Goal: Find contact information: Find contact information

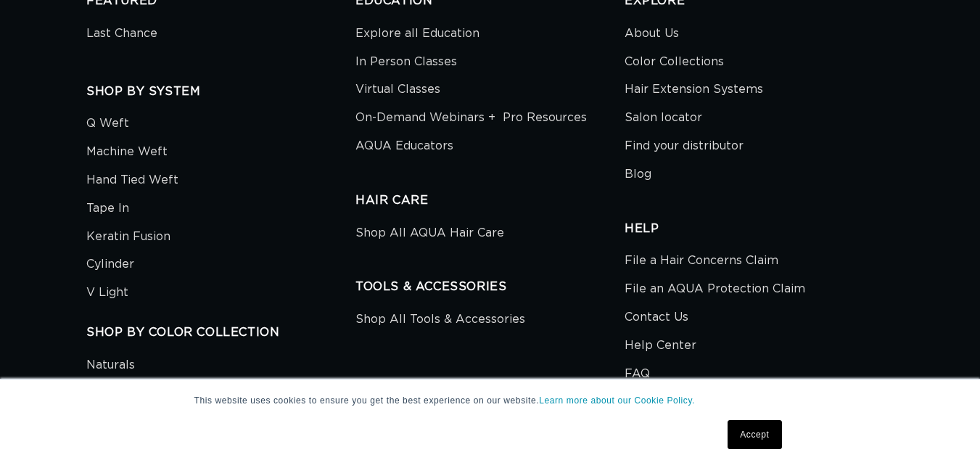
click at [762, 426] on link "Accept" at bounding box center [755, 434] width 54 height 29
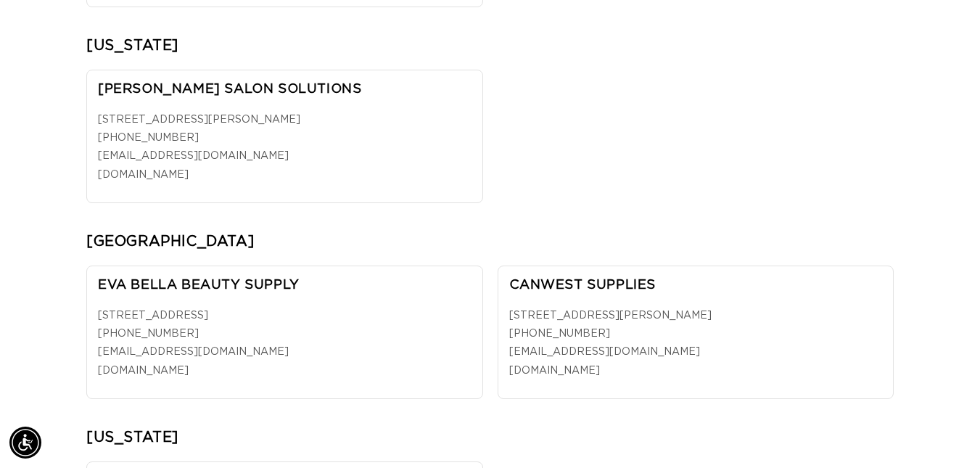
scroll to position [0, 1754]
drag, startPoint x: 583, startPoint y: 281, endPoint x: 431, endPoint y: 227, distance: 161.5
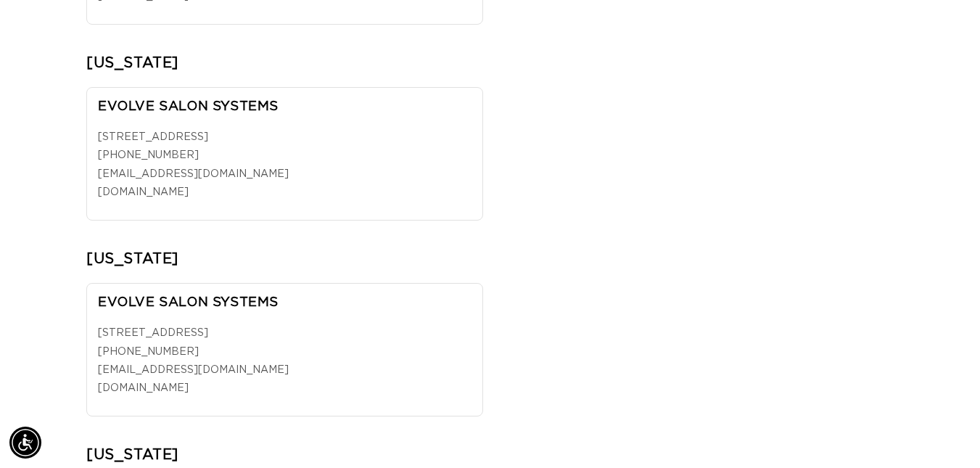
scroll to position [0, 0]
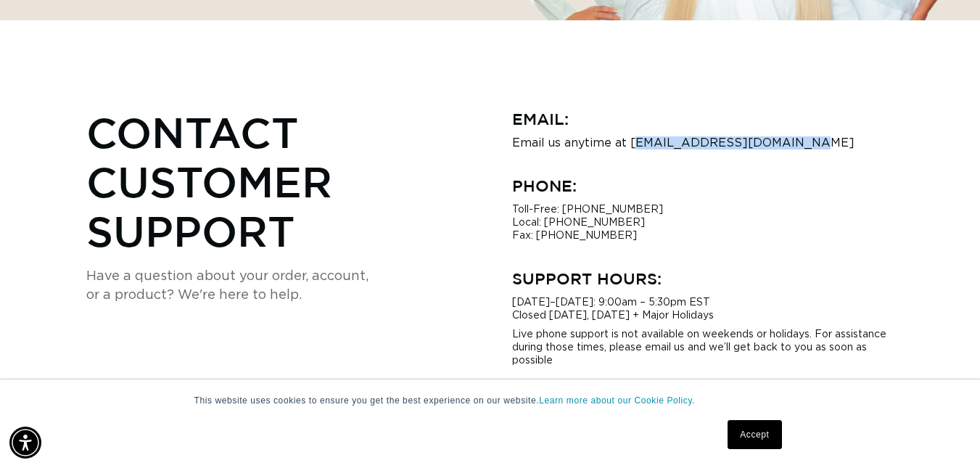
scroll to position [0, 877]
drag, startPoint x: 791, startPoint y: 143, endPoint x: 627, endPoint y: 144, distance: 164.0
click at [627, 144] on p "Email us anytime at hi@aquahairextensions.com" at bounding box center [703, 142] width 382 height 13
copy p "[EMAIL_ADDRESS][DOMAIN_NAME]"
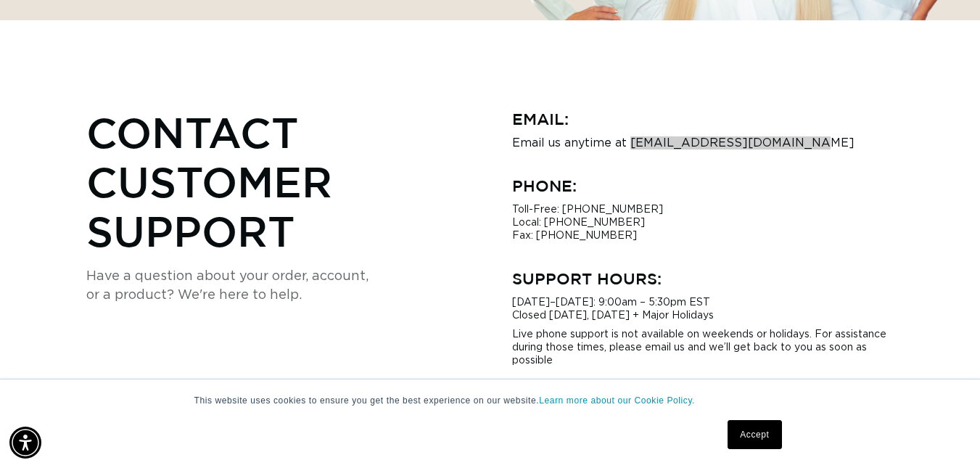
scroll to position [0, 877]
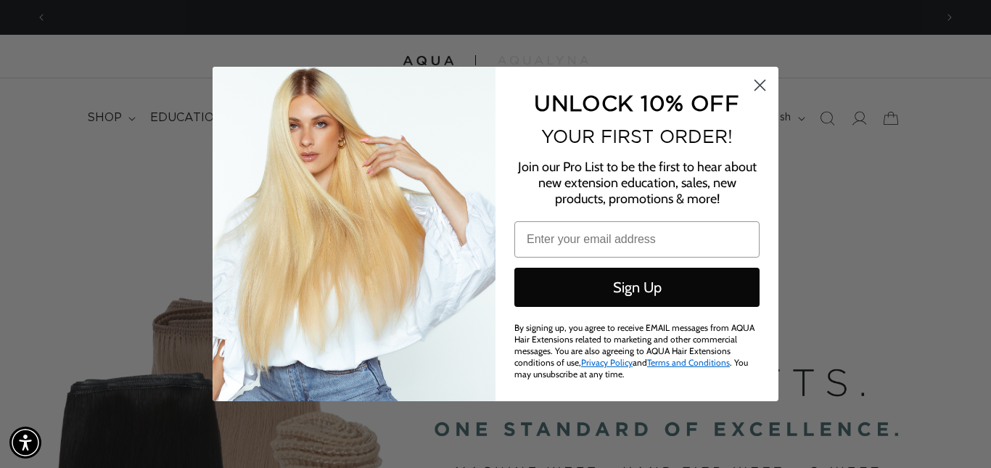
scroll to position [0, 888]
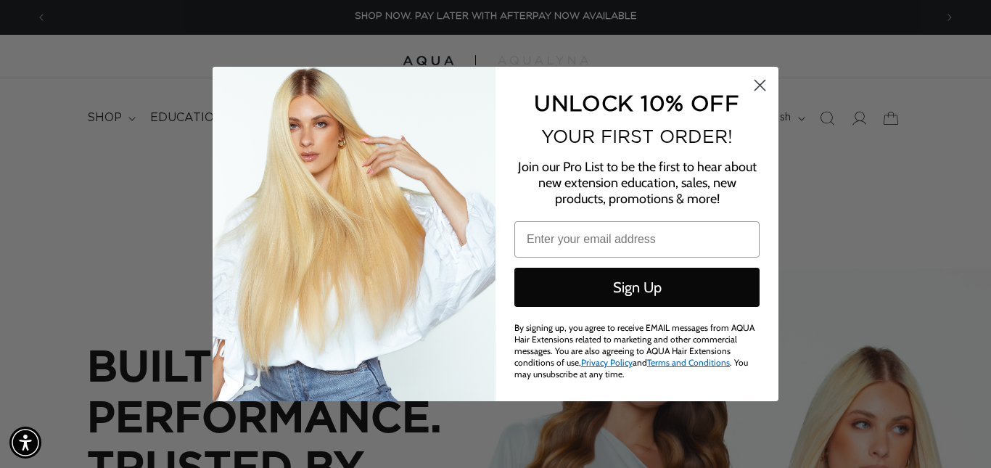
click at [760, 81] on circle "Close dialog" at bounding box center [760, 85] width 24 height 24
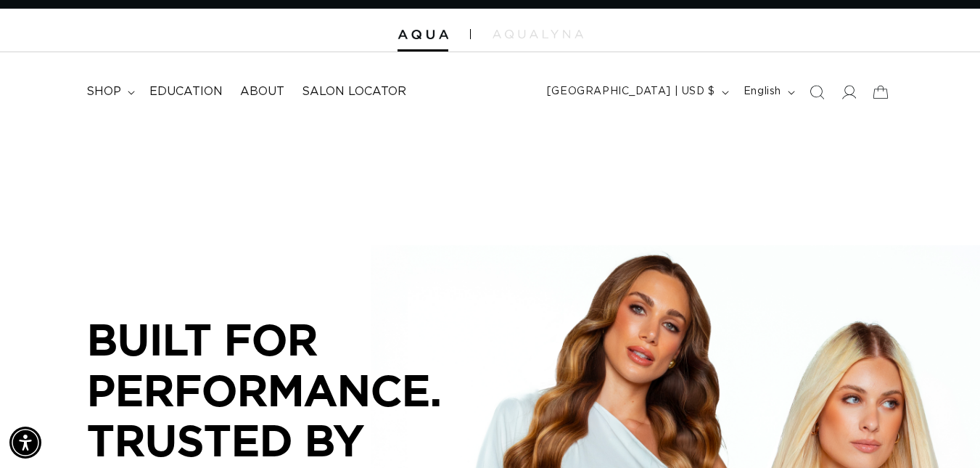
scroll to position [0, 0]
